Goal: Transaction & Acquisition: Purchase product/service

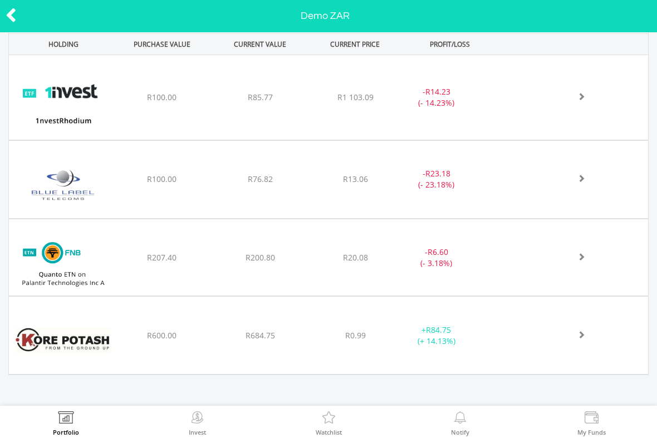
scroll to position [477, 0]
click at [89, 344] on img at bounding box center [62, 341] width 97 height 61
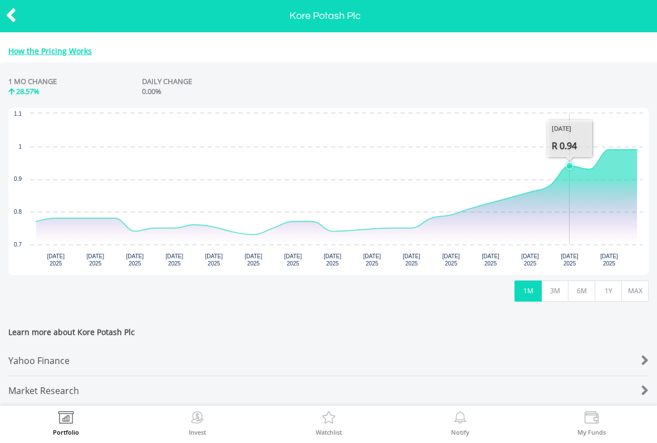
scroll to position [436, 0]
click at [618, 149] on icon "Interactive chart" at bounding box center [336, 191] width 601 height 85
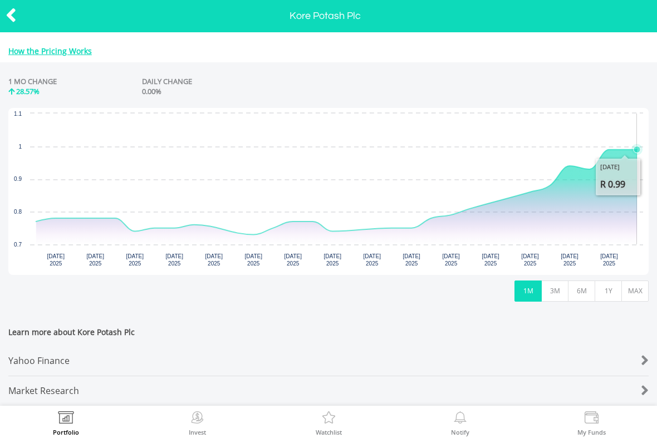
click at [638, 146] on icon "Saturday, 20 Sep, 09:53:48.829, 0.99." at bounding box center [637, 149] width 7 height 7
click at [547, 82] on div "1 MO CHANGE 28.57% DAILY CHANGE 0.00%" at bounding box center [328, 89] width 641 height 37
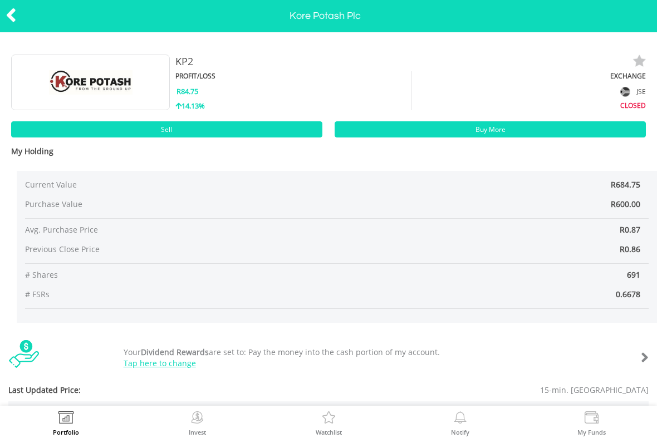
scroll to position [0, 0]
click at [630, 202] on span "R600.00" at bounding box center [626, 204] width 30 height 11
click at [631, 202] on span "R600.00" at bounding box center [626, 204] width 30 height 11
click at [16, 16] on icon at bounding box center [11, 15] width 11 height 22
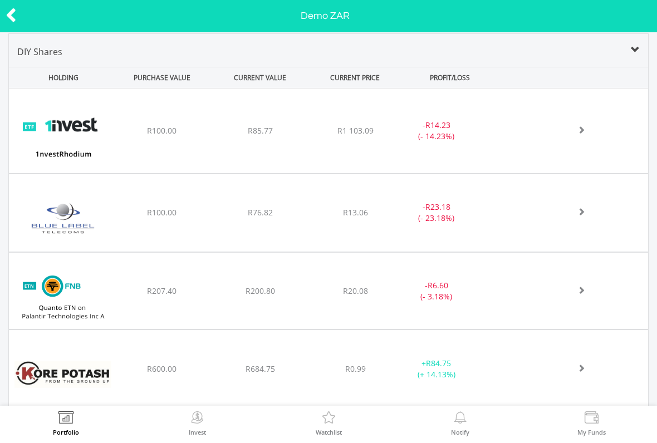
scroll to position [442, 0]
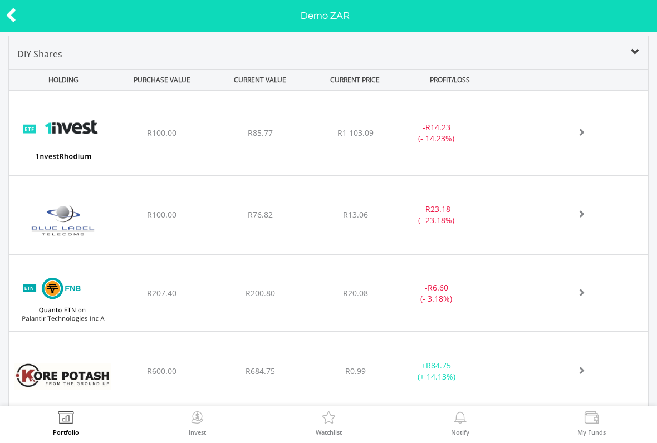
click at [570, 126] on div "﻿ 1nvestRhodium ETF R100.00 R85.77 R1 103.09 - R14.23 (- 14.23%)" at bounding box center [329, 133] width 640 height 85
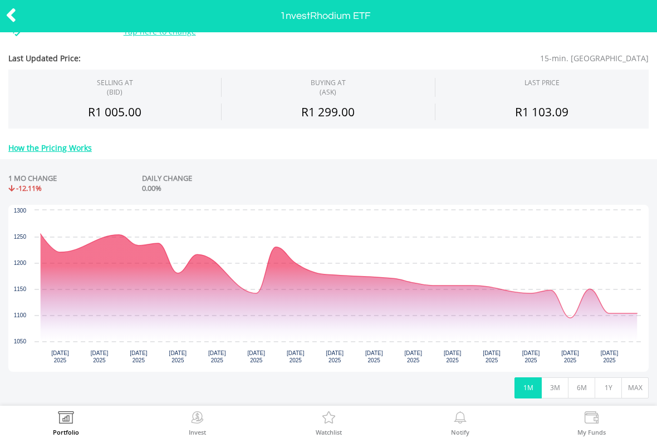
scroll to position [339, 0]
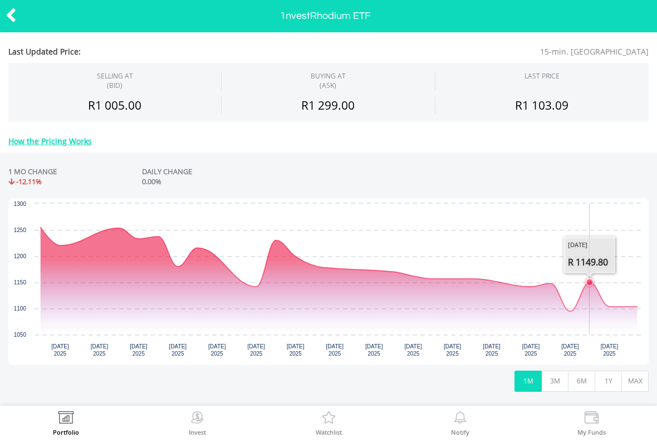
click at [590, 296] on icon "Interactive chart" at bounding box center [339, 269] width 597 height 84
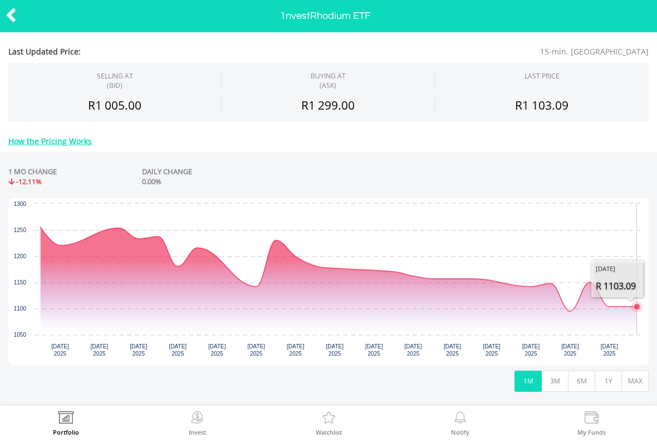
click at [631, 311] on icon "Interactive chart" at bounding box center [339, 269] width 597 height 84
click at [645, 260] on rect "Interactive chart" at bounding box center [328, 281] width 641 height 167
click at [648, 290] on rect "Interactive chart" at bounding box center [328, 281] width 641 height 167
click at [619, 311] on icon "Interactive chart" at bounding box center [339, 269] width 597 height 84
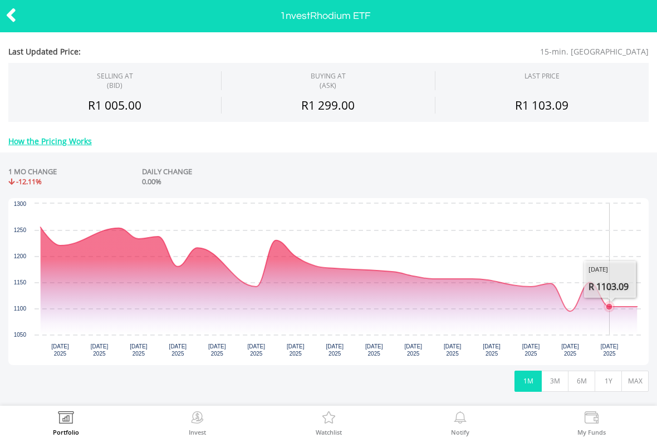
click at [619, 311] on icon "Interactive chart" at bounding box center [339, 269] width 597 height 84
click at [574, 311] on icon "Interactive chart" at bounding box center [339, 269] width 597 height 84
click at [560, 311] on icon "Interactive chart" at bounding box center [339, 269] width 597 height 84
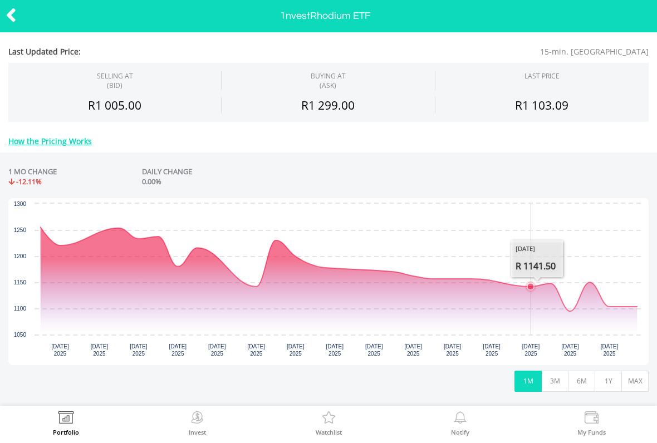
click at [508, 304] on icon "Interactive chart" at bounding box center [339, 281] width 597 height 108
click at [479, 301] on icon "Interactive chart" at bounding box center [339, 281] width 597 height 108
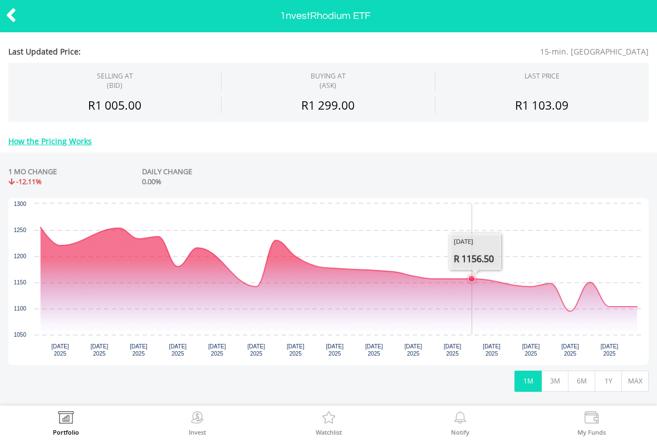
click at [446, 303] on icon "Interactive chart" at bounding box center [339, 281] width 597 height 108
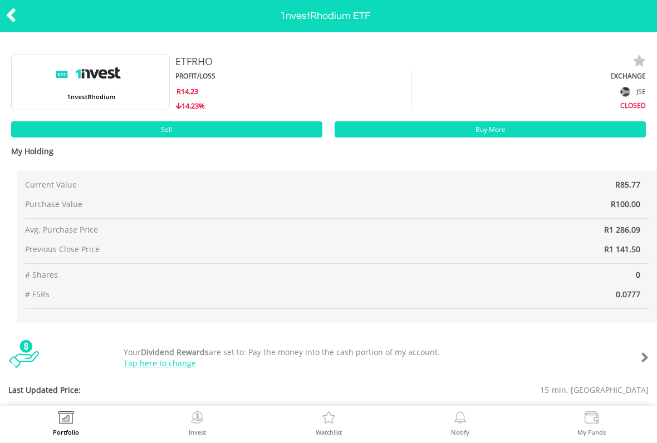
scroll to position [0, 0]
click at [28, 23] on div at bounding box center [33, 15] width 66 height 23
click at [104, 137] on link "Sell" at bounding box center [166, 129] width 311 height 16
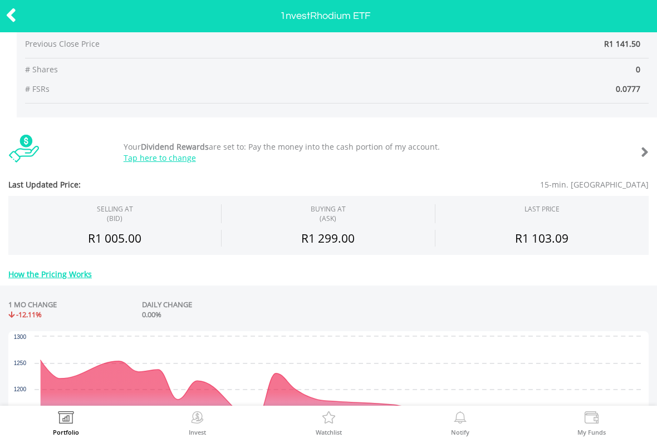
scroll to position [231, 0]
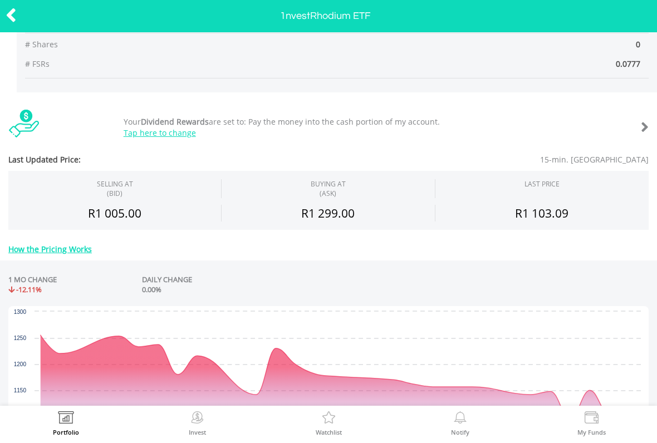
click at [14, 16] on icon at bounding box center [11, 15] width 11 height 22
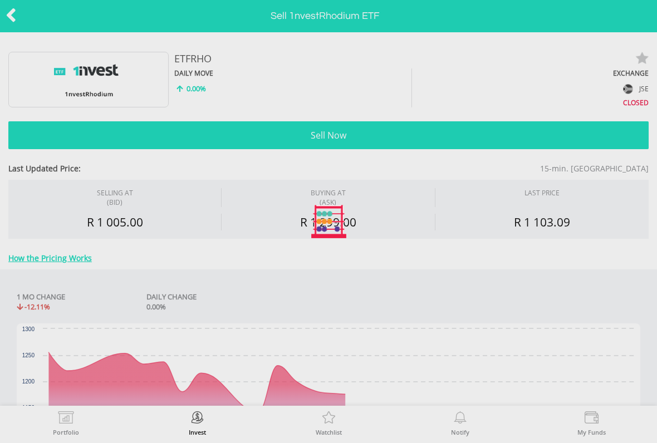
type input "*****"
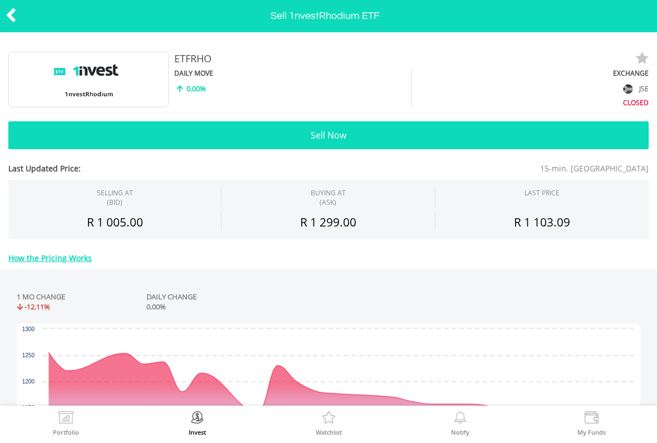
click at [121, 143] on button "Sell Now" at bounding box center [328, 135] width 641 height 28
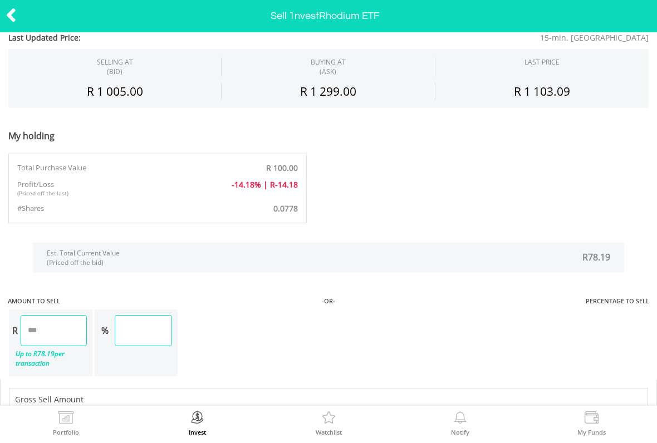
scroll to position [539, 0]
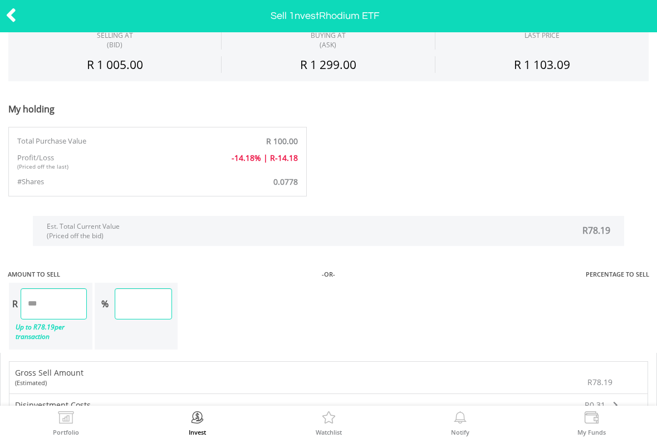
click at [138, 299] on input "******" at bounding box center [143, 304] width 57 height 31
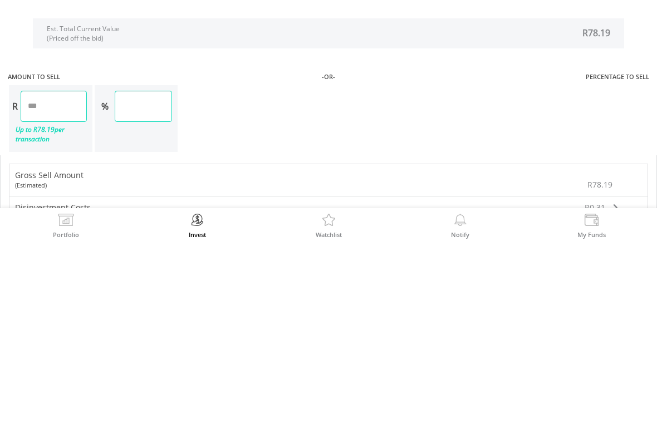
click at [159, 289] on input "****" at bounding box center [143, 304] width 57 height 31
type input "*"
type input "***"
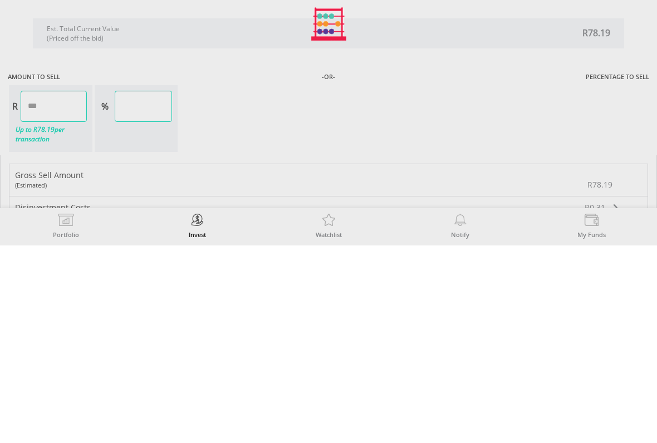
type input "*****"
type input "******"
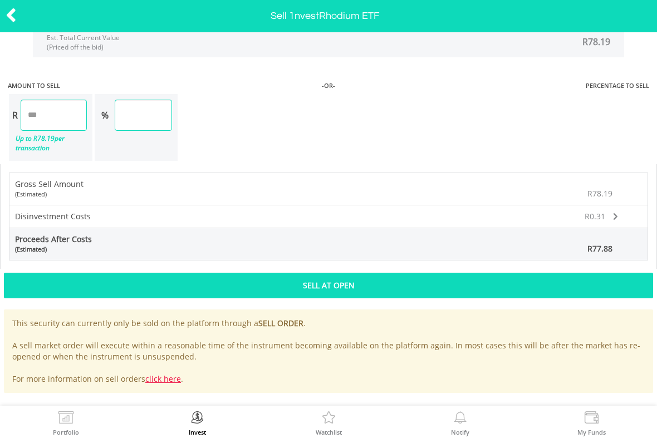
scroll to position [727, 0]
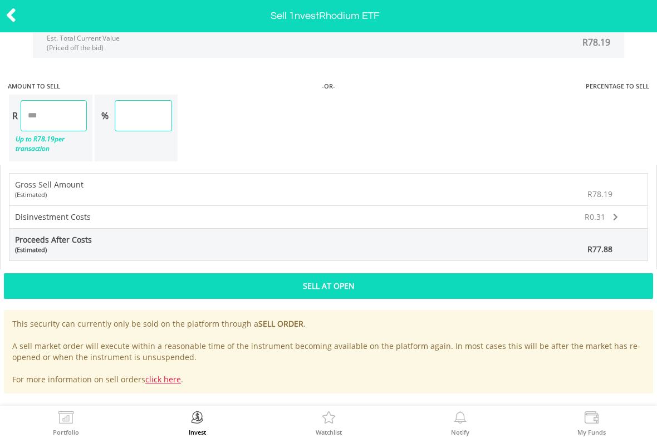
click at [106, 284] on div "Sell At Open" at bounding box center [329, 287] width 650 height 26
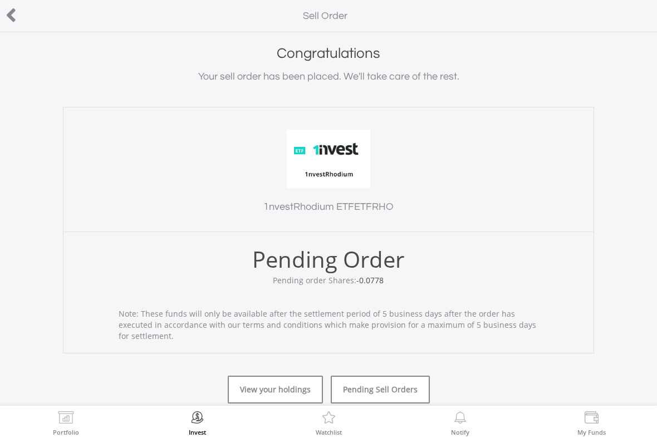
click at [16, 19] on icon at bounding box center [11, 15] width 11 height 22
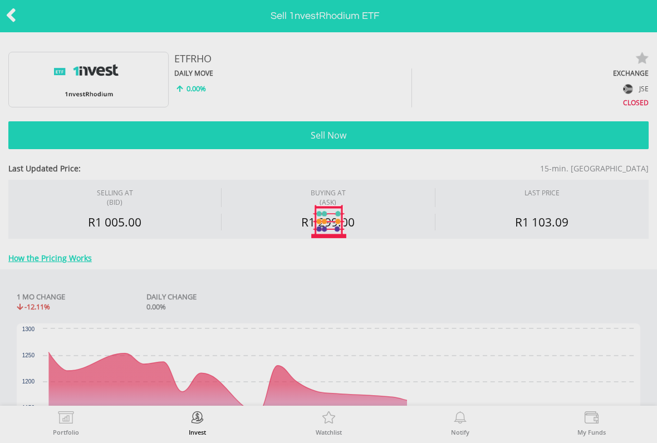
type input "*****"
type input "******"
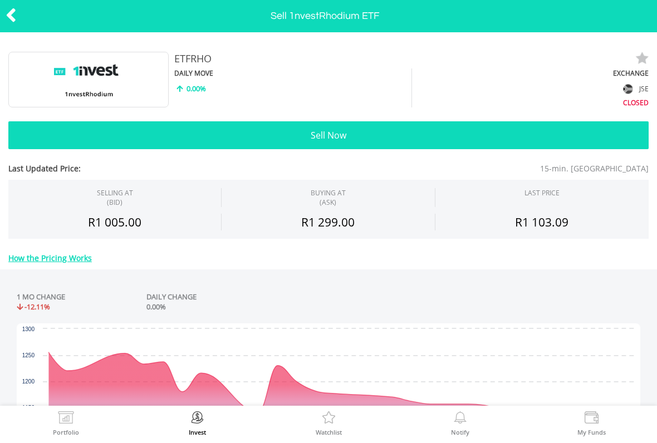
scroll to position [9, 0]
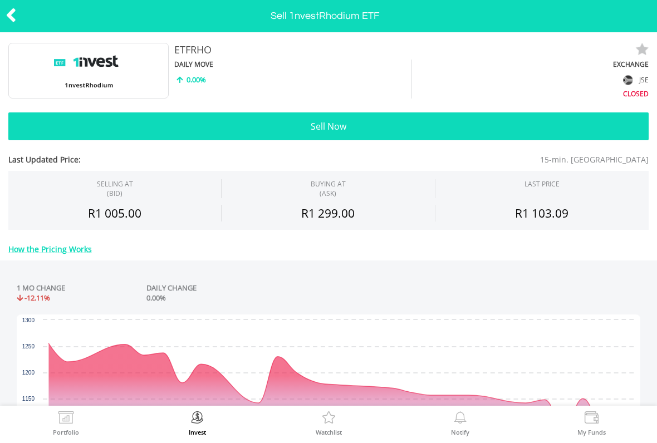
click at [15, 15] on icon at bounding box center [11, 15] width 11 height 22
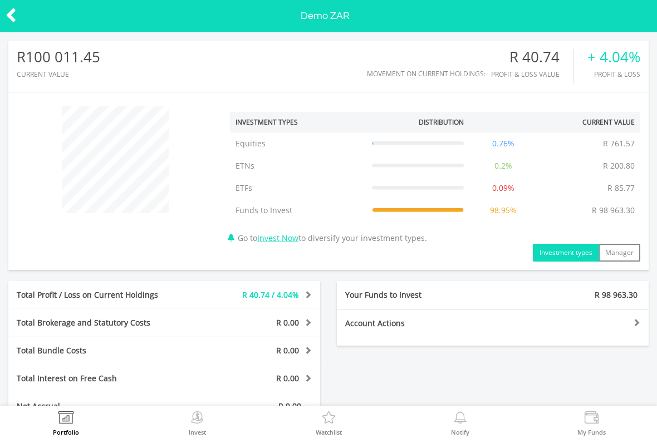
click at [387, 211] on icon at bounding box center [418, 211] width 91 height 0
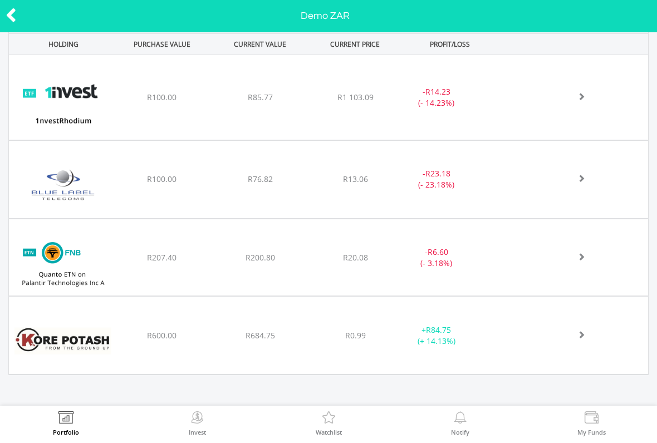
scroll to position [477, 0]
click at [58, 350] on img at bounding box center [62, 341] width 97 height 61
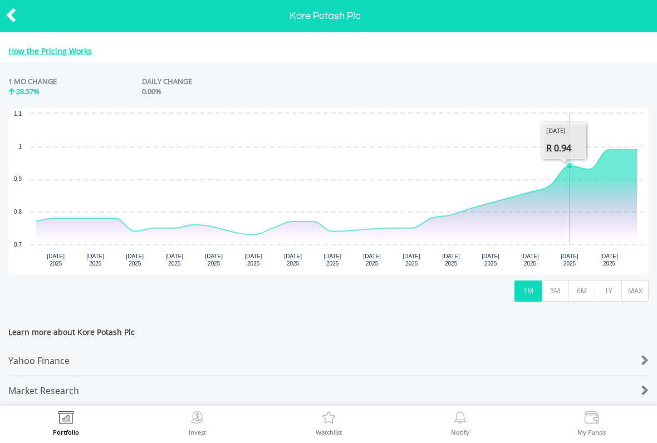
scroll to position [424, 0]
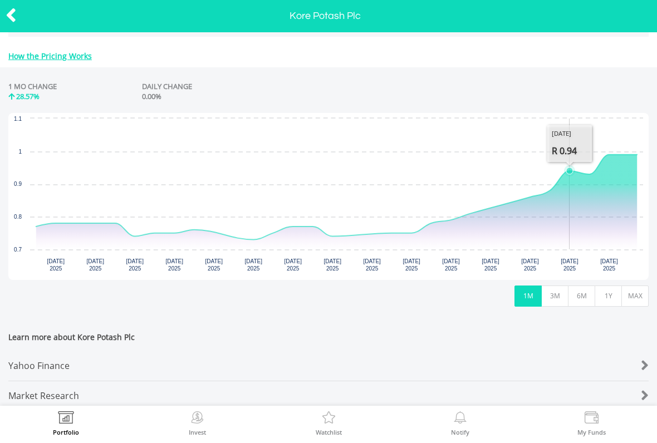
click at [613, 192] on icon "Interactive chart" at bounding box center [336, 201] width 601 height 95
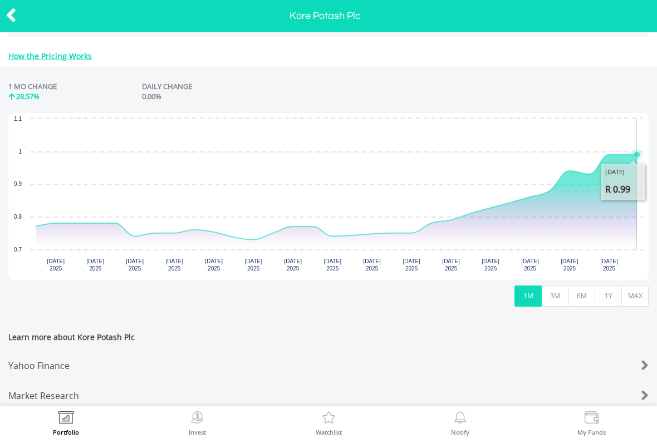
click at [640, 174] on rect "Interactive chart" at bounding box center [328, 196] width 641 height 167
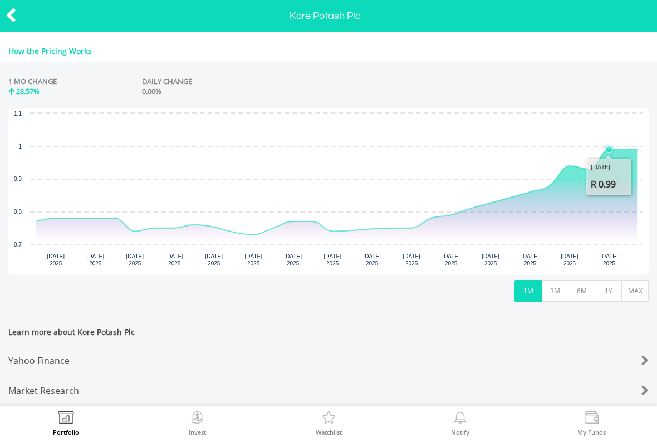
scroll to position [436, 0]
click at [615, 149] on icon "Interactive chart" at bounding box center [336, 191] width 601 height 85
click at [627, 151] on icon "Interactive chart" at bounding box center [336, 191] width 601 height 85
click at [14, 12] on icon at bounding box center [11, 15] width 11 height 22
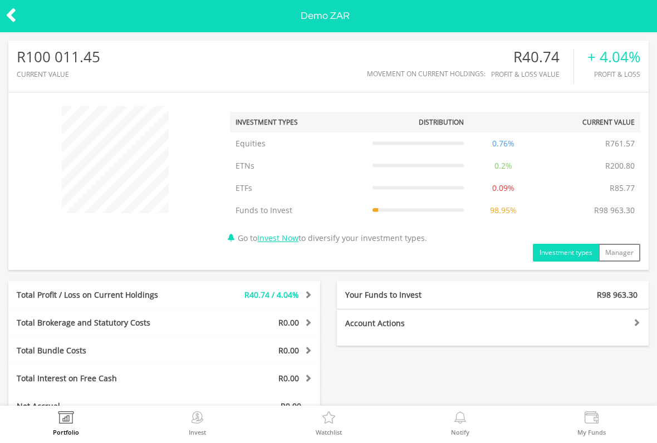
scroll to position [107, 214]
click at [191, 425] on img at bounding box center [197, 420] width 17 height 16
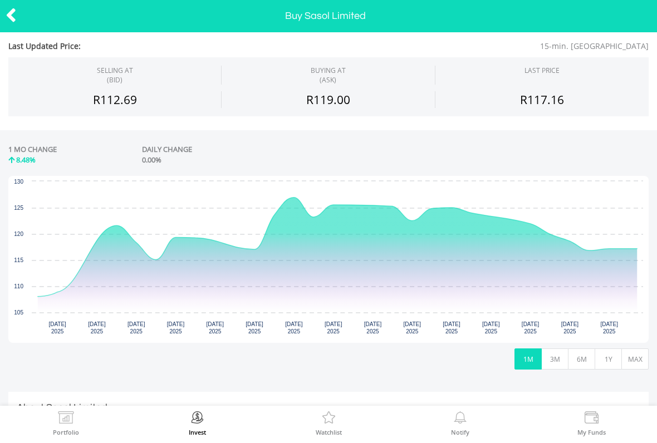
scroll to position [143, 0]
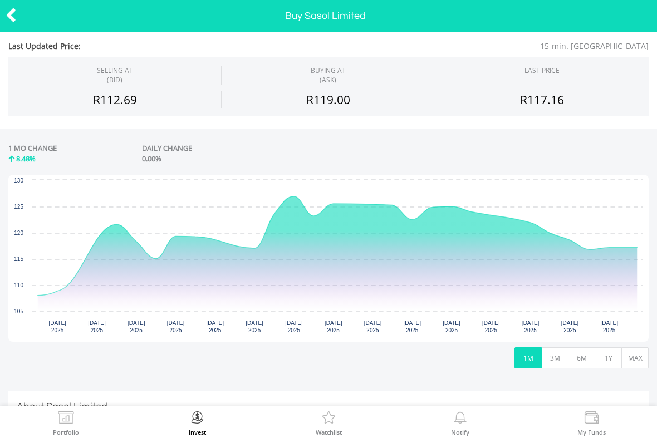
click at [626, 358] on button "MAX" at bounding box center [635, 358] width 27 height 21
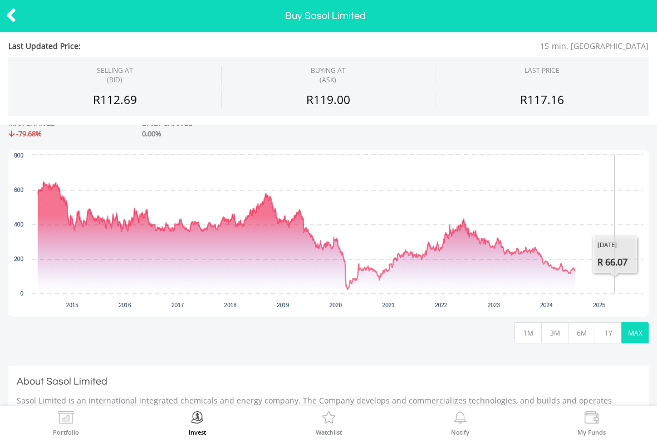
scroll to position [165, 0]
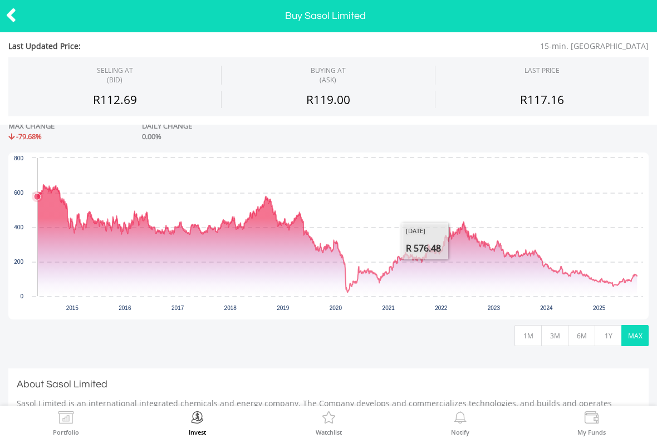
click at [38, 199] on icon "Interactive chart" at bounding box center [337, 239] width 599 height 108
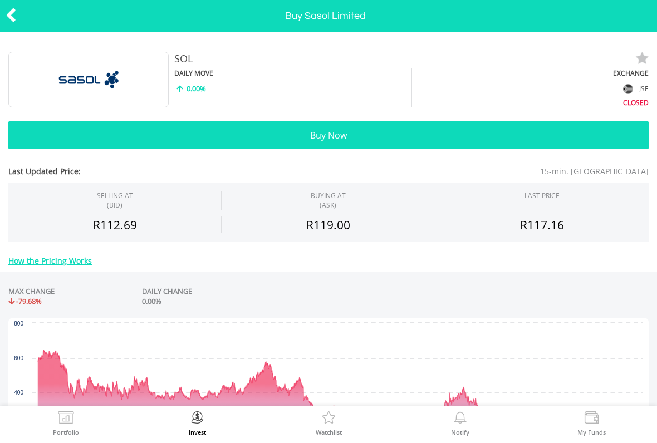
scroll to position [0, 0]
click at [28, 23] on div at bounding box center [33, 15] width 66 height 23
click at [29, 21] on div at bounding box center [33, 15] width 66 height 23
click at [15, 13] on icon at bounding box center [11, 15] width 11 height 22
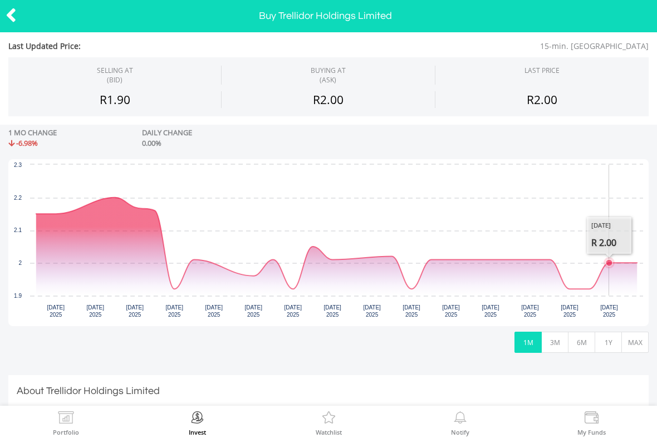
scroll to position [163, 0]
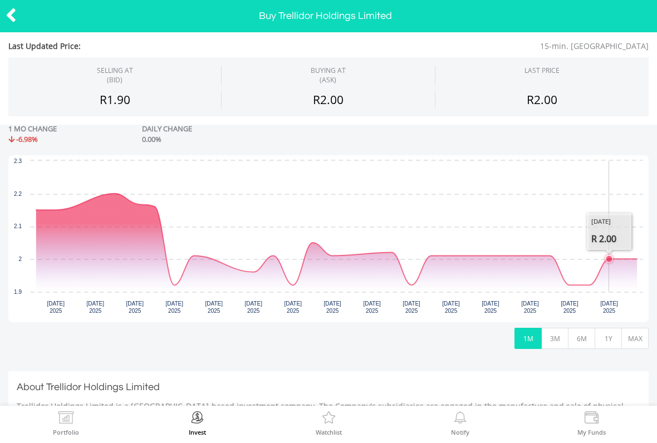
click at [629, 329] on button "MAX" at bounding box center [635, 338] width 27 height 21
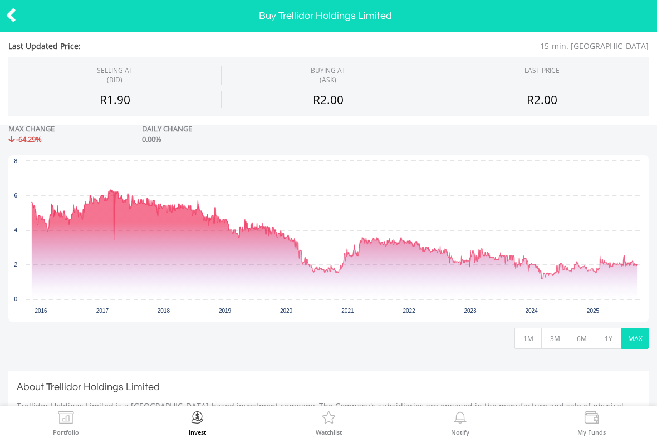
click at [606, 260] on icon "Interactive chart" at bounding box center [335, 234] width 606 height 89
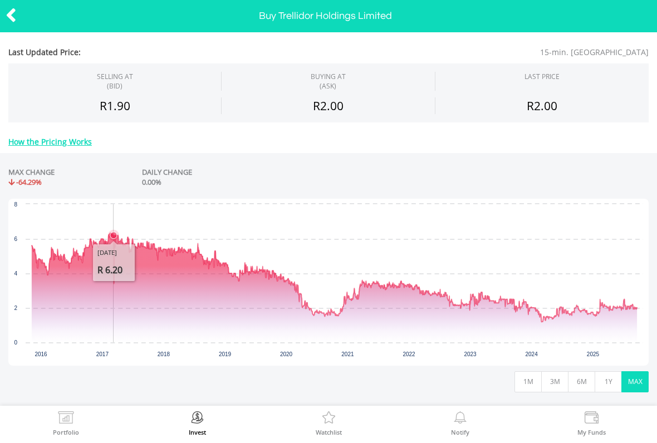
scroll to position [118, 0]
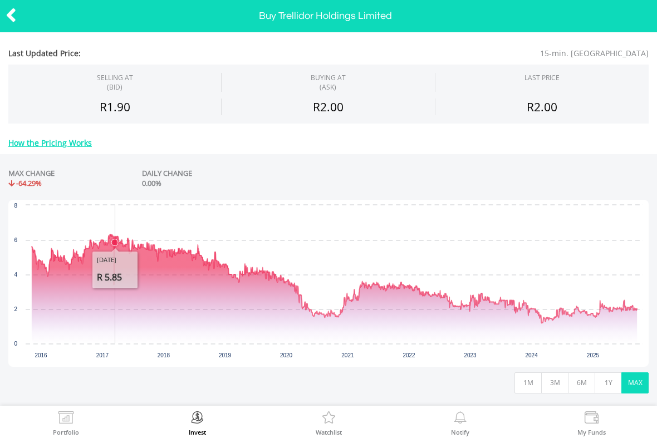
click at [15, 12] on icon at bounding box center [11, 15] width 11 height 22
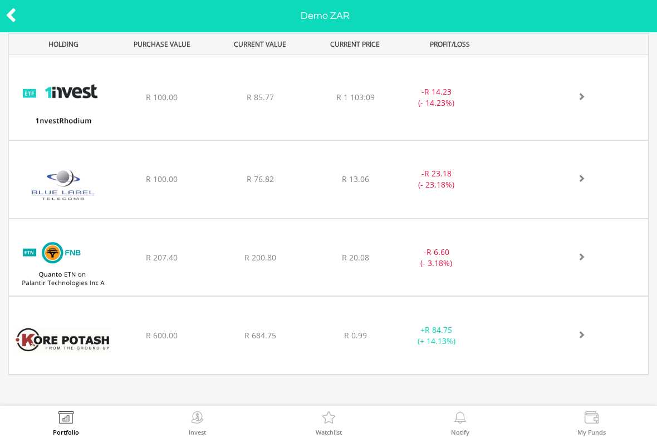
scroll to position [477, 0]
click at [450, 334] on span "R 84.75" at bounding box center [438, 330] width 27 height 11
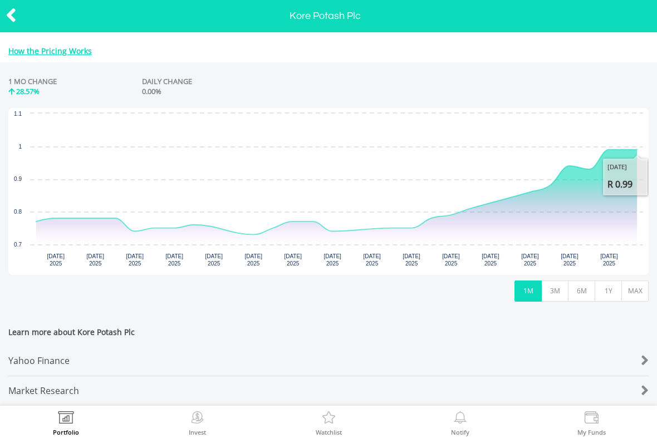
click at [637, 149] on icon "Interactive chart" at bounding box center [336, 191] width 601 height 85
click at [645, 150] on rect "Interactive chart" at bounding box center [328, 191] width 641 height 167
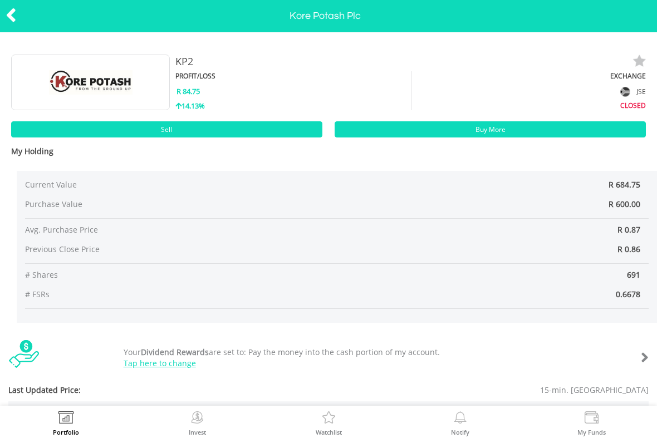
scroll to position [-1, 0]
click at [9, 13] on icon at bounding box center [11, 15] width 11 height 22
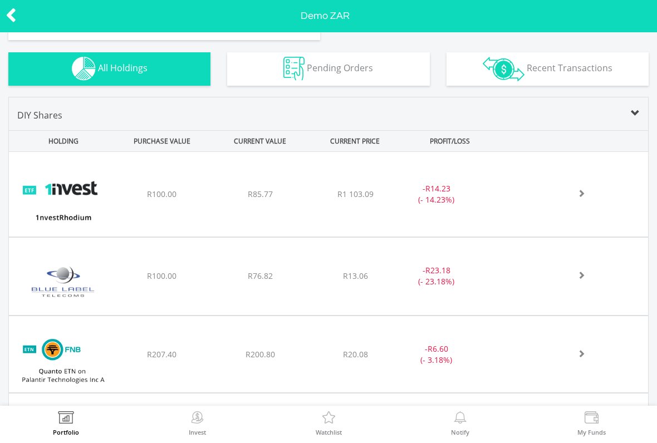
scroll to position [383, 0]
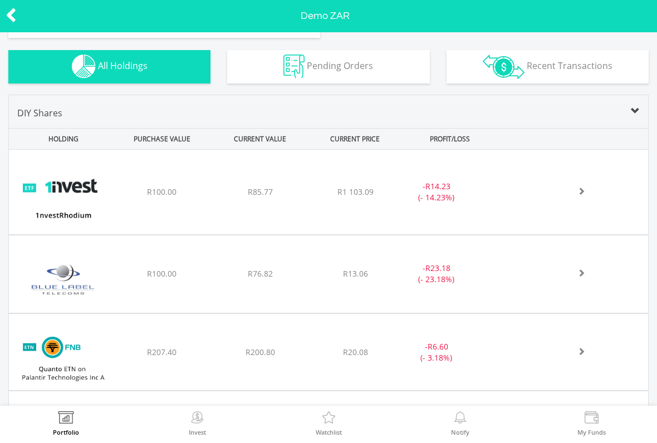
click at [573, 201] on div "﻿ 1nvestRhodium ETF R100.00 R85.77 R1 103.09 - R14.23 (- 14.23%)" at bounding box center [329, 192] width 640 height 85
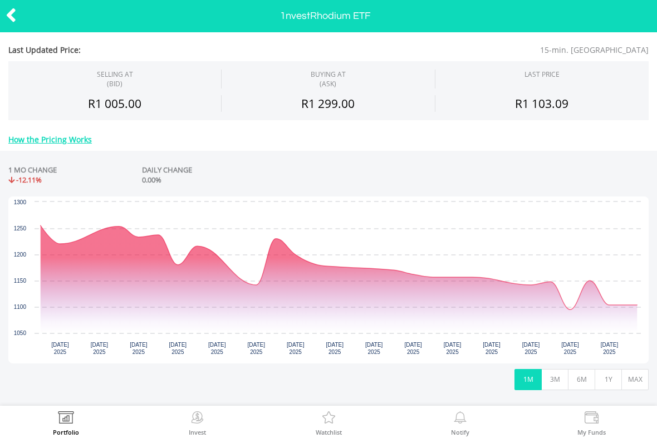
scroll to position [347, 0]
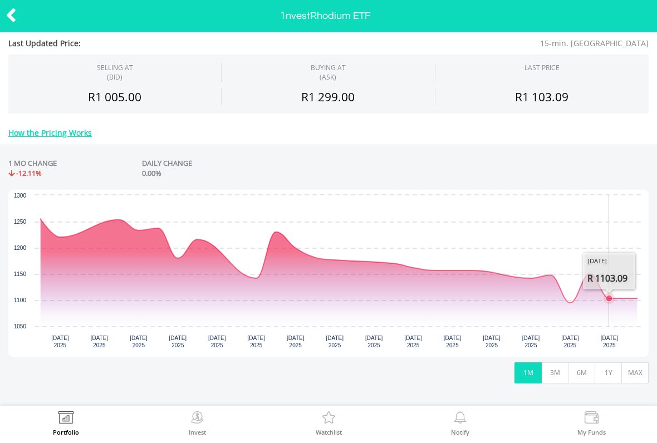
click at [614, 282] on rect "Interactive chart" at bounding box center [328, 273] width 641 height 167
click at [605, 284] on icon "Interactive chart" at bounding box center [339, 261] width 597 height 84
click at [572, 274] on icon "Interactive chart" at bounding box center [339, 261] width 597 height 84
click at [640, 275] on icon "Interactive chart" at bounding box center [339, 275] width 609 height 0
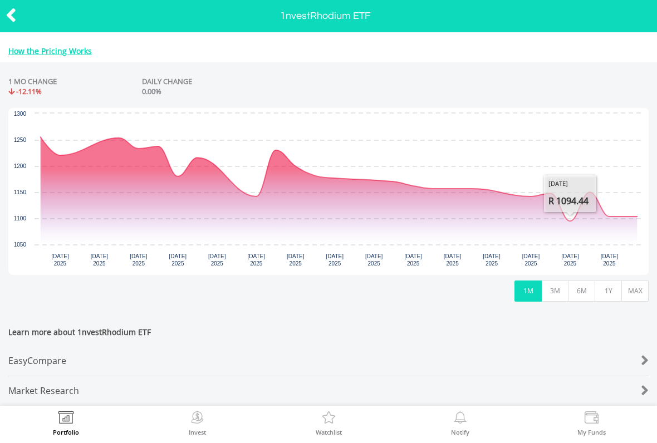
scroll to position [437, 0]
click at [9, 18] on icon at bounding box center [11, 15] width 11 height 22
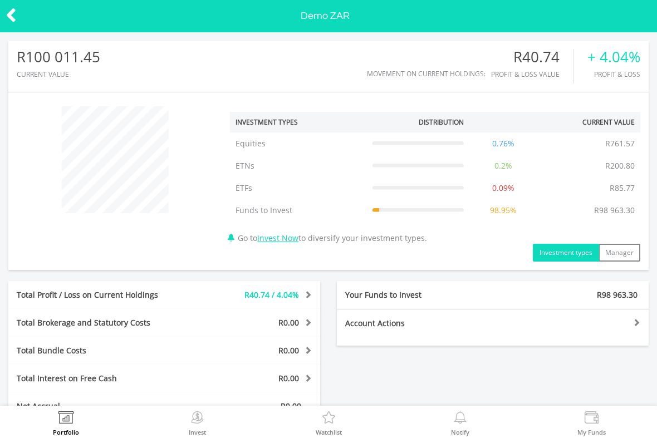
scroll to position [107, 214]
